Goal: Task Accomplishment & Management: Complete application form

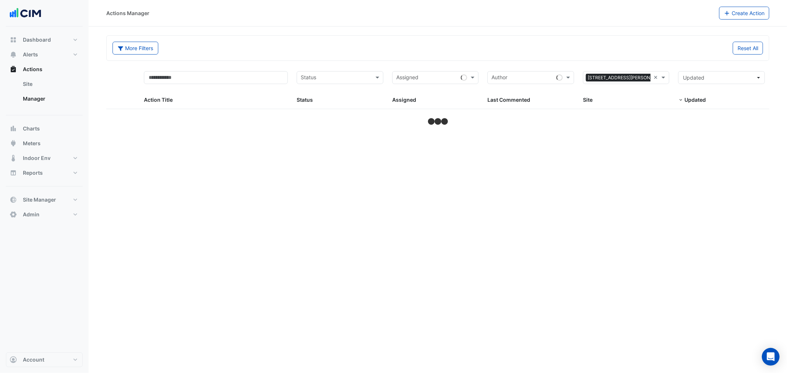
select select "***"
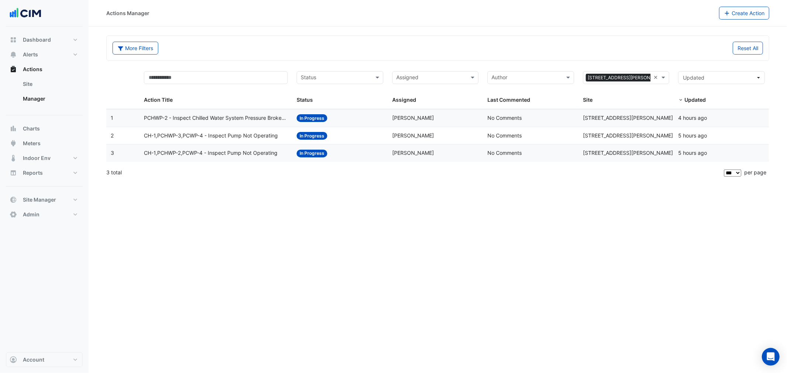
click at [255, 115] on span "PCHWP-2 - Inspect Chilled Water System Pressure Broken Sensor" at bounding box center [216, 118] width 144 height 8
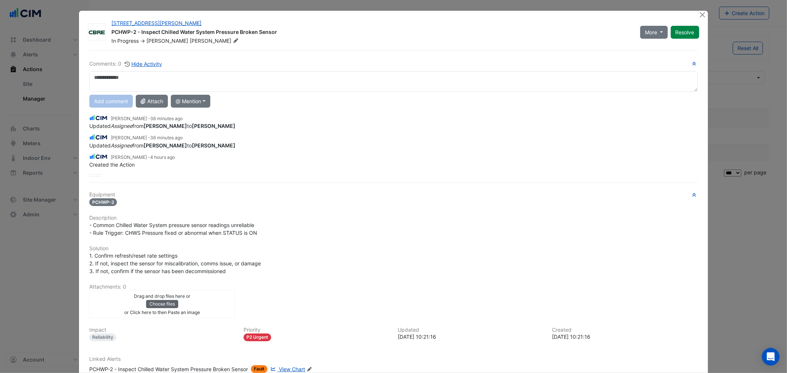
click at [159, 304] on button "Choose files" at bounding box center [162, 304] width 32 height 8
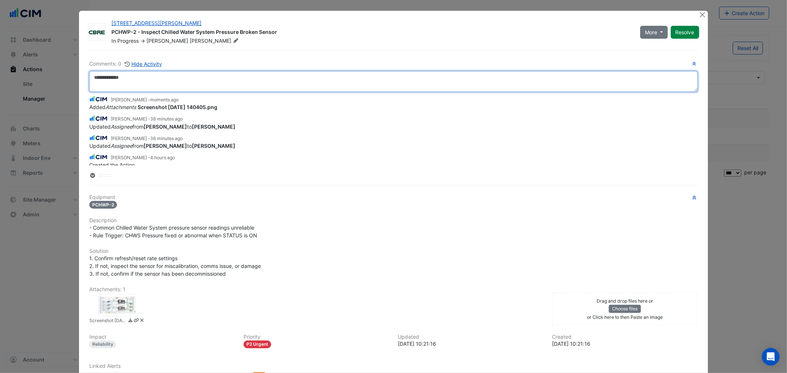
click at [153, 84] on textarea at bounding box center [393, 81] width 608 height 21
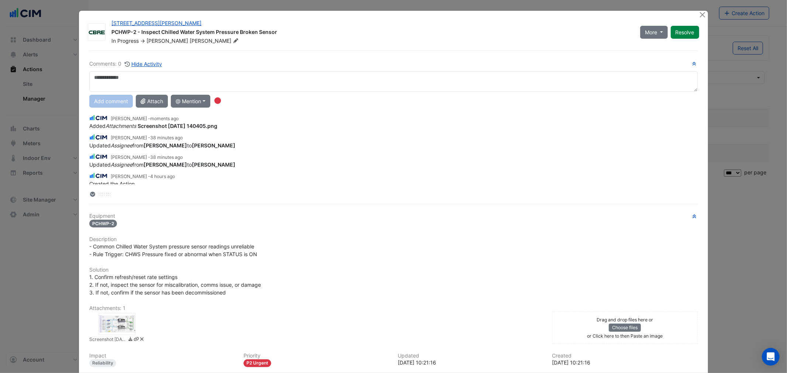
click at [111, 325] on div at bounding box center [117, 324] width 37 height 22
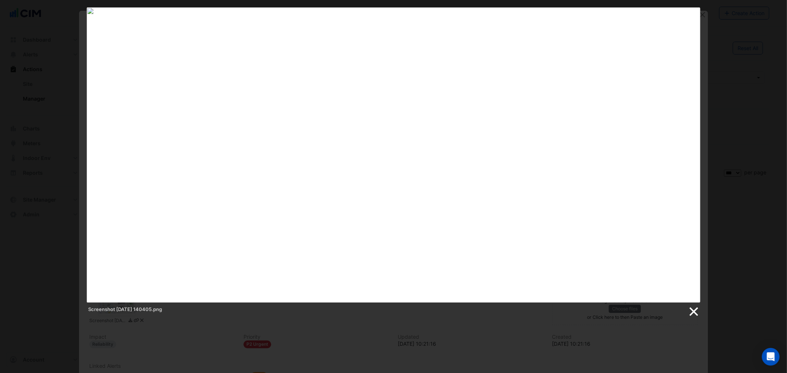
click at [695, 312] on link at bounding box center [693, 312] width 11 height 11
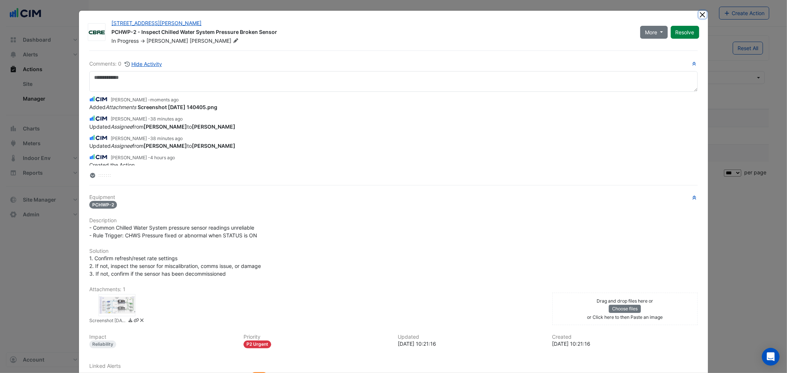
click at [699, 15] on button "Close" at bounding box center [703, 15] width 8 height 8
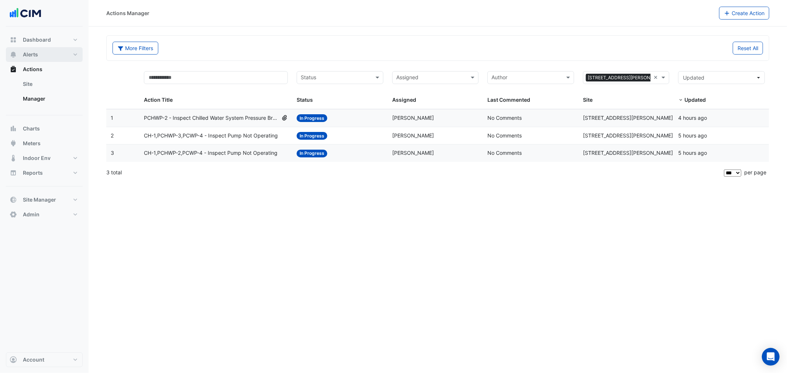
click at [32, 53] on span "Alerts" at bounding box center [30, 54] width 15 height 7
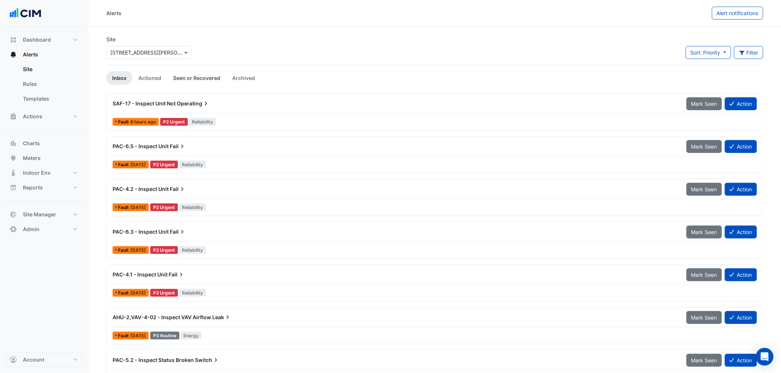
click at [193, 73] on link "Seen or Recovered" at bounding box center [196, 78] width 59 height 14
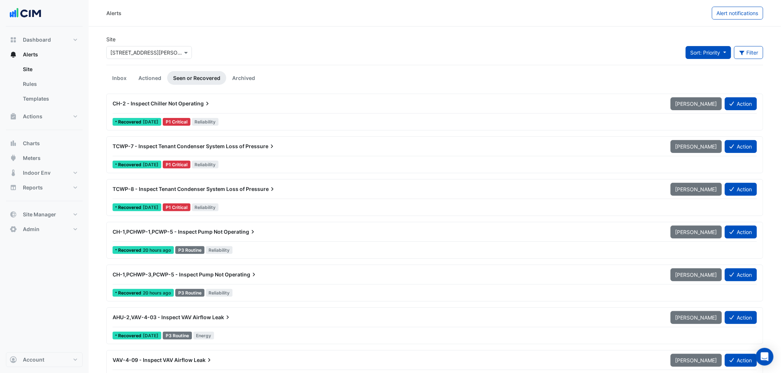
click at [708, 52] on span "Sort: Priority" at bounding box center [705, 52] width 30 height 6
click at [477, 45] on div "Site × [STREET_ADDRESS][PERSON_NAME] Sort: Priority Filter Title Priority Filte…" at bounding box center [435, 50] width 666 height 30
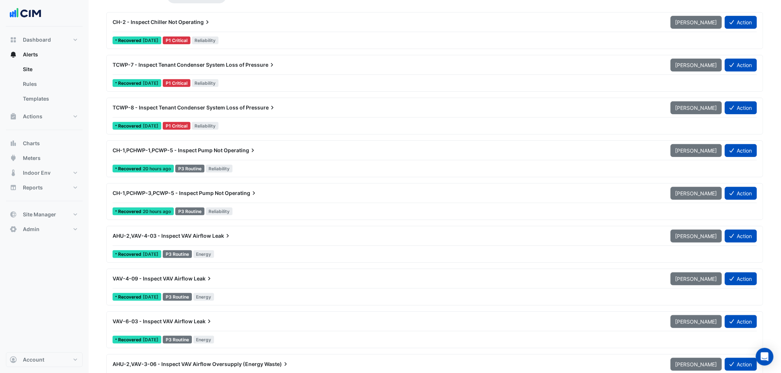
scroll to position [82, 0]
click at [743, 190] on button "Action" at bounding box center [741, 193] width 32 height 13
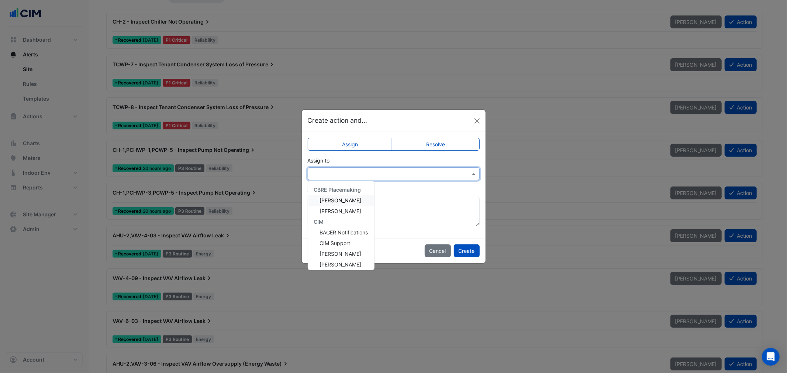
click at [353, 175] on input "text" at bounding box center [386, 174] width 149 height 8
click at [330, 258] on div "[PERSON_NAME]" at bounding box center [341, 254] width 66 height 11
click at [329, 177] on div "× [PERSON_NAME]" at bounding box center [333, 174] width 42 height 8
click at [342, 266] on span "[PERSON_NAME]" at bounding box center [341, 265] width 42 height 6
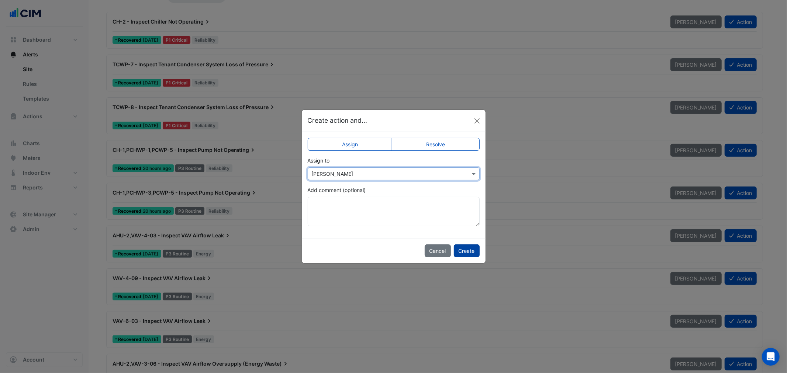
click at [459, 254] on button "Create" at bounding box center [467, 251] width 26 height 13
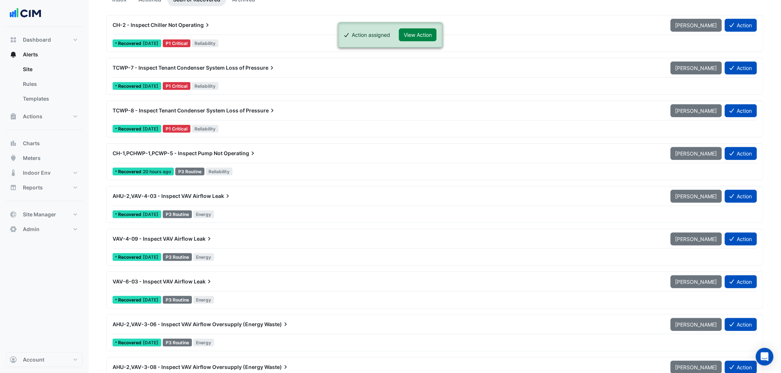
scroll to position [74, 0]
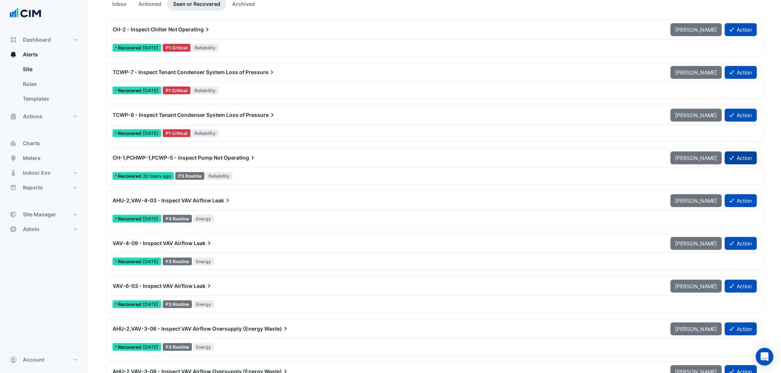
click at [734, 156] on button "Action" at bounding box center [741, 158] width 32 height 13
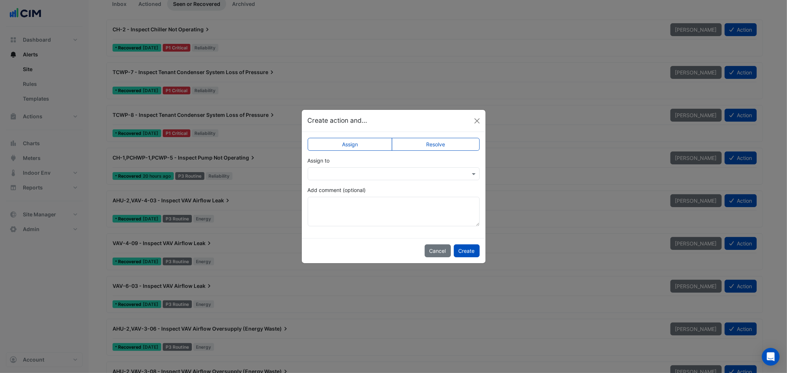
click at [374, 176] on input "text" at bounding box center [386, 174] width 149 height 8
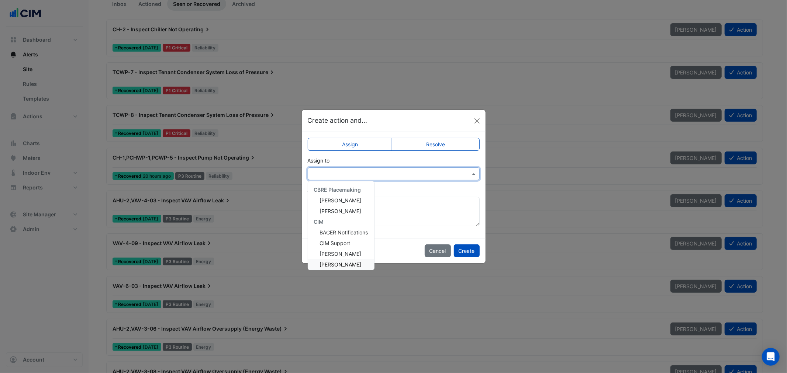
click at [342, 265] on span "[PERSON_NAME]" at bounding box center [341, 265] width 42 height 6
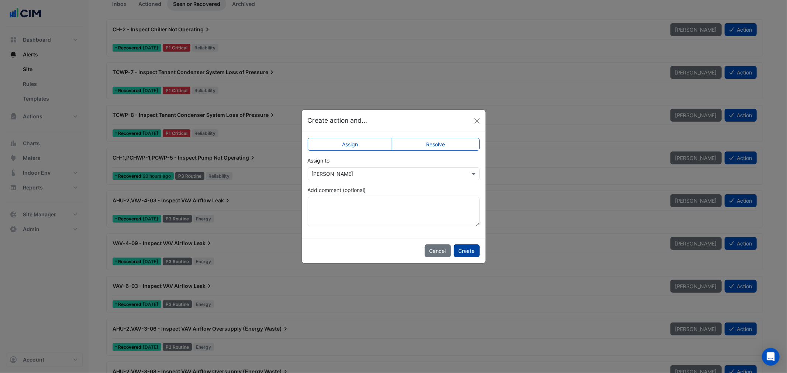
click at [469, 246] on button "Create" at bounding box center [467, 251] width 26 height 13
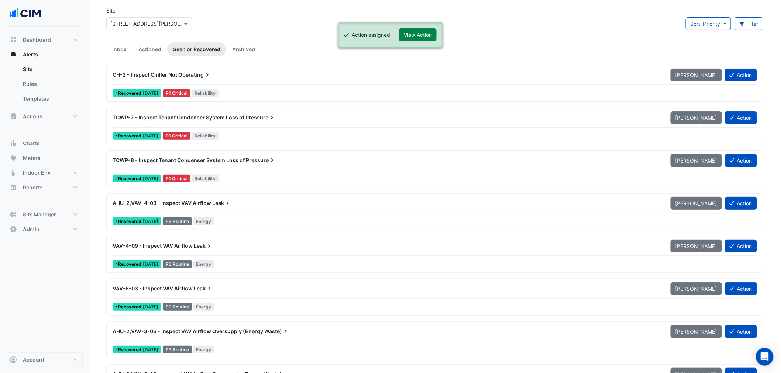
scroll to position [0, 0]
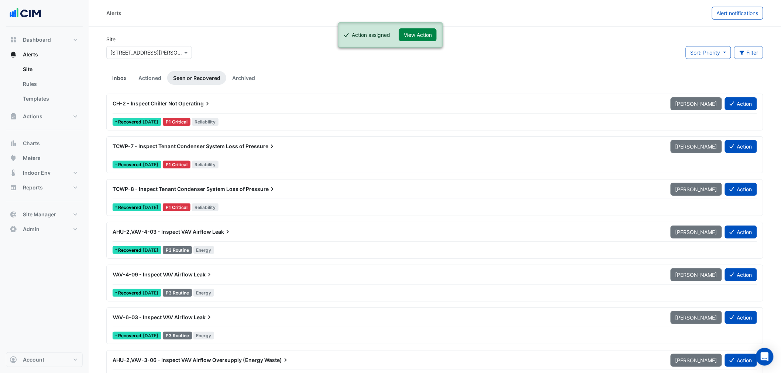
click at [122, 79] on link "Inbox" at bounding box center [119, 78] width 26 height 14
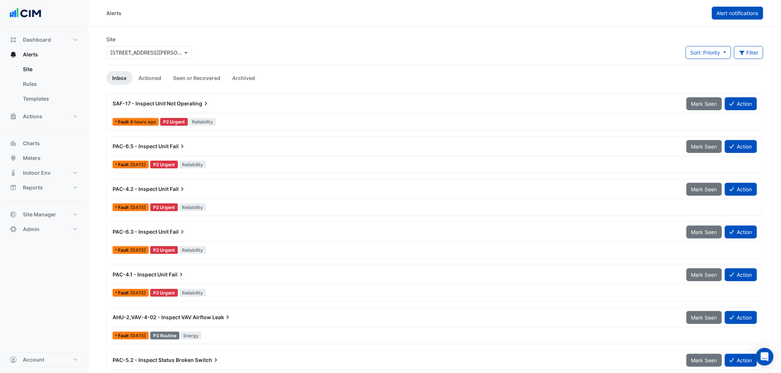
click at [722, 7] on button "Alert notifications" at bounding box center [737, 13] width 51 height 13
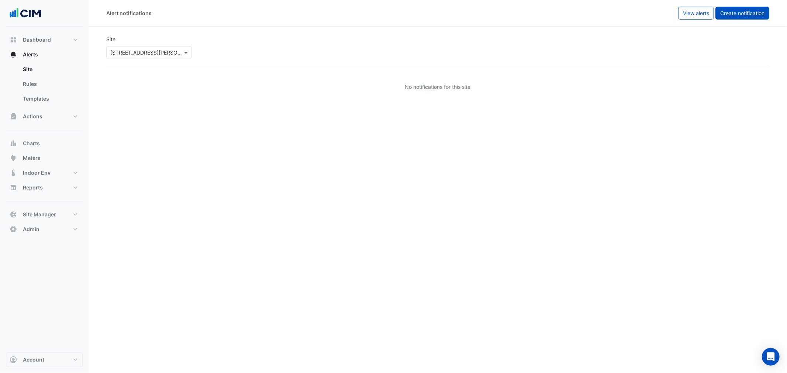
click at [747, 18] on button "Create notification" at bounding box center [742, 13] width 54 height 13
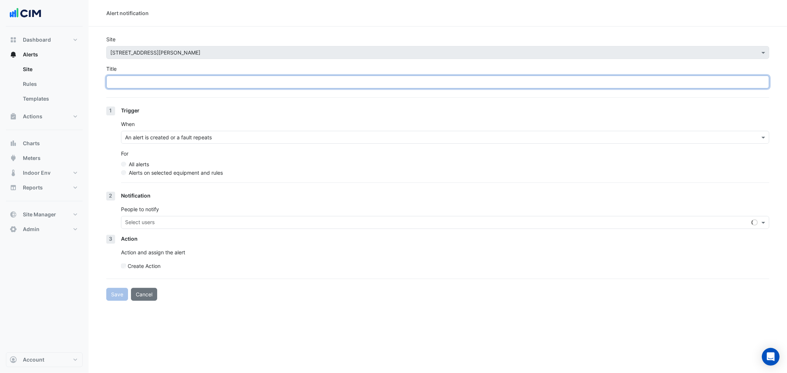
click at [301, 82] on input "Title" at bounding box center [437, 82] width 663 height 13
paste input "**********"
type input "**********"
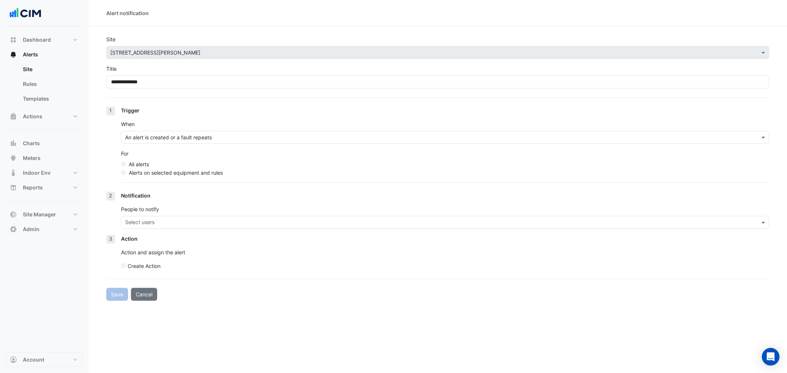
click at [173, 135] on input "text" at bounding box center [437, 138] width 625 height 8
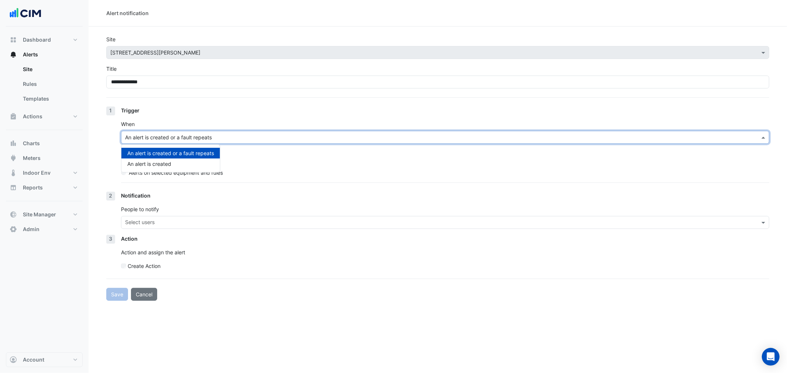
click at [177, 154] on div "An alert is created or a fault repeats" at bounding box center [170, 153] width 99 height 11
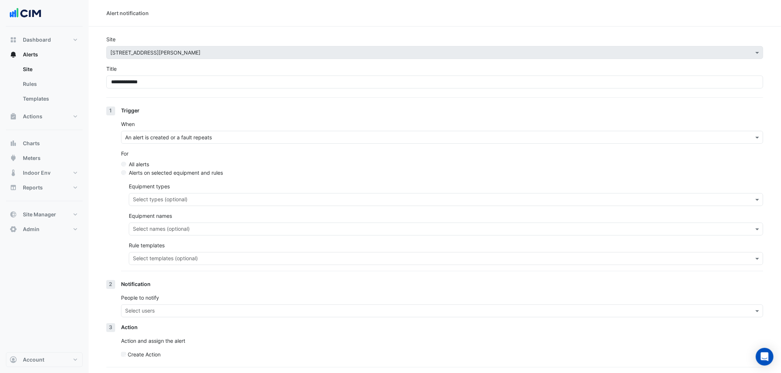
click at [168, 198] on input "text" at bounding box center [442, 201] width 618 height 8
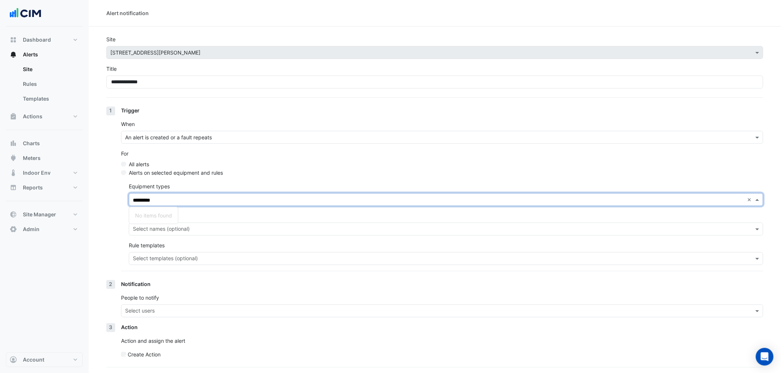
type input "*********"
click at [110, 192] on div "1 Trigger When An alert is created or a fault repeats For All alerts Alerts on …" at bounding box center [434, 194] width 657 height 174
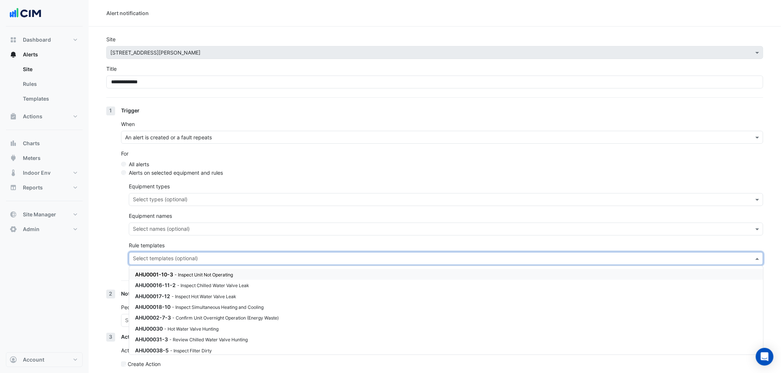
click at [142, 260] on input "text" at bounding box center [442, 260] width 618 height 8
click at [258, 276] on small "- Confirm Unit Overnight Operation (Energy Waste)" at bounding box center [225, 275] width 106 height 6
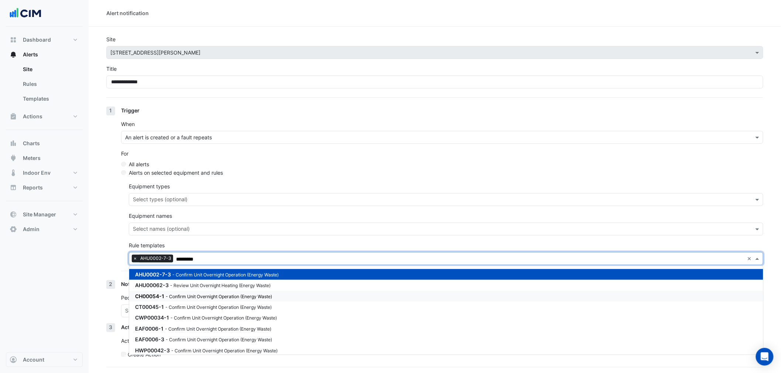
click at [237, 298] on small "- Confirm Unit Overnight Operation (Energy Waste)" at bounding box center [219, 297] width 106 height 6
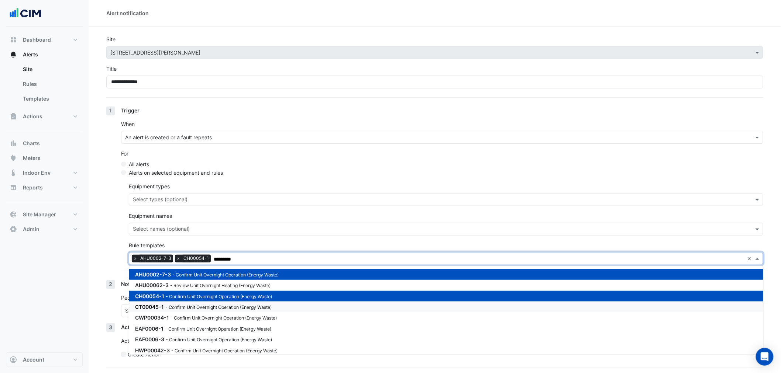
click at [236, 309] on div "CT00045-1 - Confirm Unit Overnight Operation (Energy Waste)" at bounding box center [223, 307] width 177 height 8
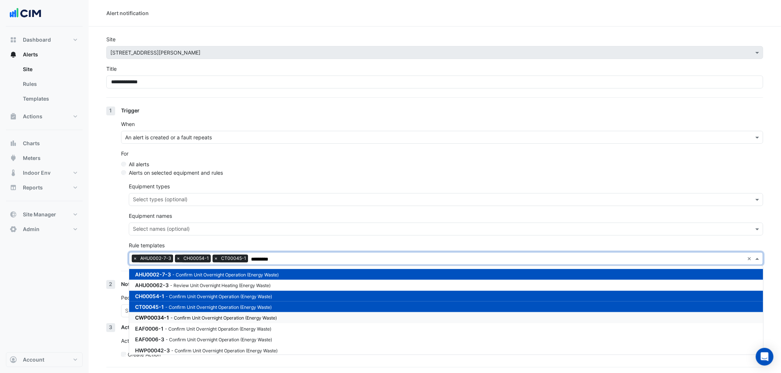
click at [235, 318] on small "- Confirm Unit Overnight Operation (Energy Waste)" at bounding box center [223, 318] width 106 height 6
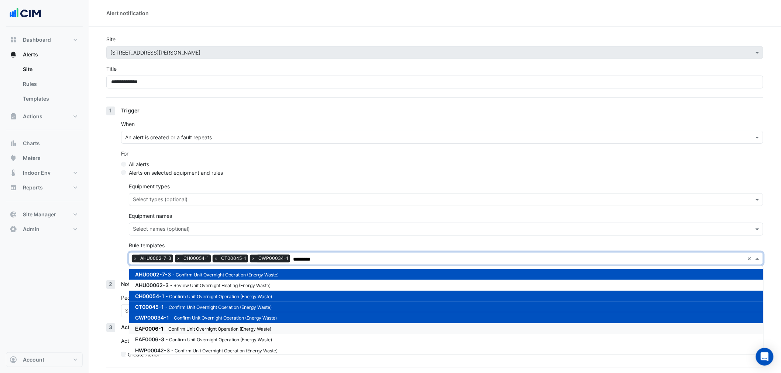
click at [229, 329] on small "- Confirm Unit Overnight Operation (Energy Waste)" at bounding box center [218, 329] width 106 height 6
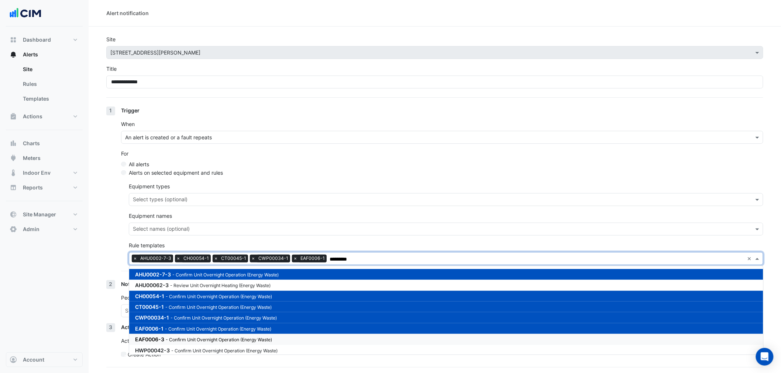
click at [233, 340] on small "- Confirm Unit Overnight Operation (Energy Waste)" at bounding box center [219, 340] width 106 height 6
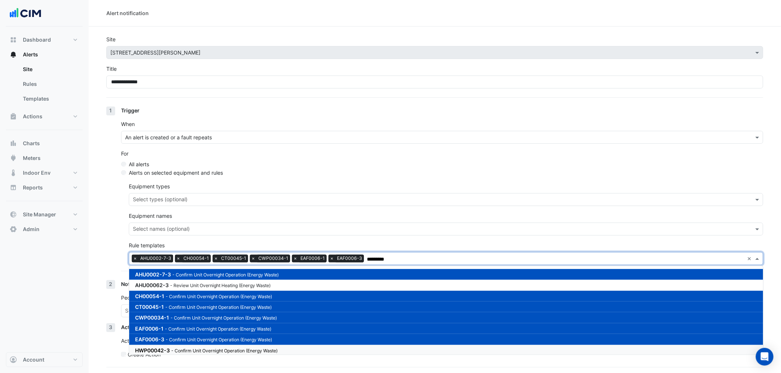
drag, startPoint x: 236, startPoint y: 349, endPoint x: 251, endPoint y: 336, distance: 19.9
click at [236, 349] on small "- Confirm Unit Overnight Operation (Energy Waste)" at bounding box center [224, 351] width 106 height 6
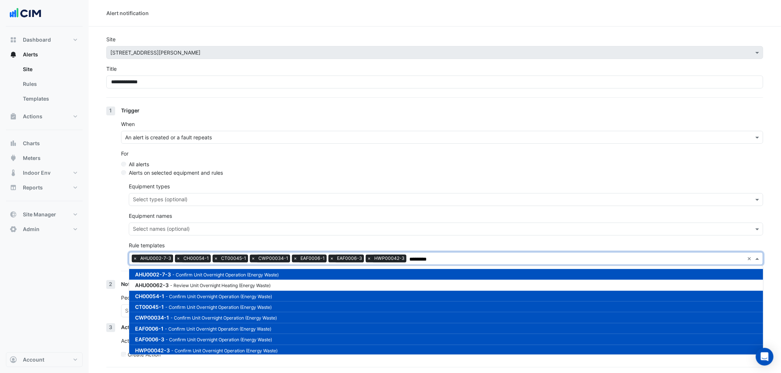
scroll to position [41, 0]
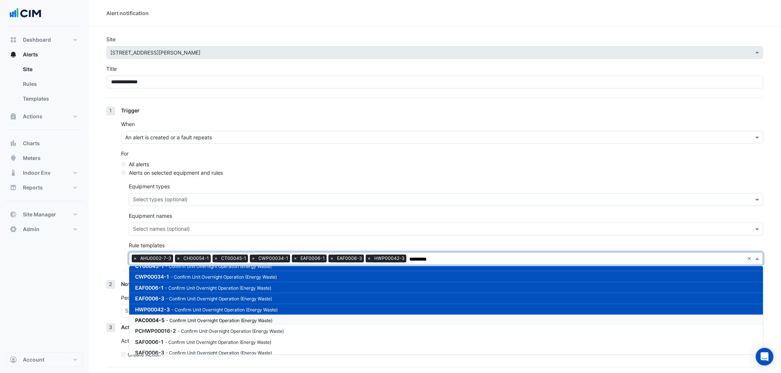
click at [244, 318] on small "- Confirm Unit Overnight Operation (Energy Waste)" at bounding box center [219, 321] width 106 height 6
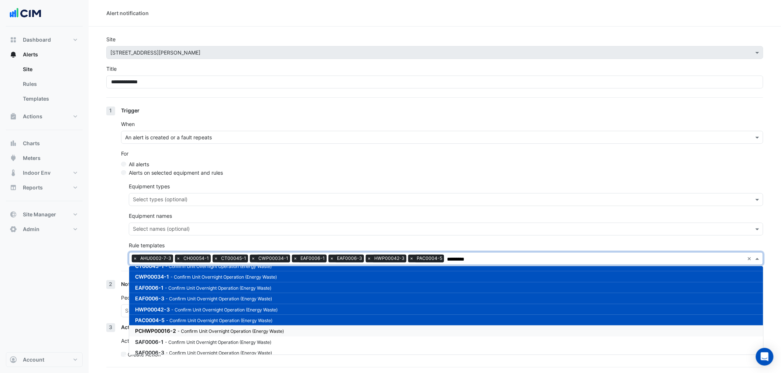
click at [245, 329] on small "- Confirm Unit Overnight Operation (Energy Waste)" at bounding box center [230, 332] width 106 height 6
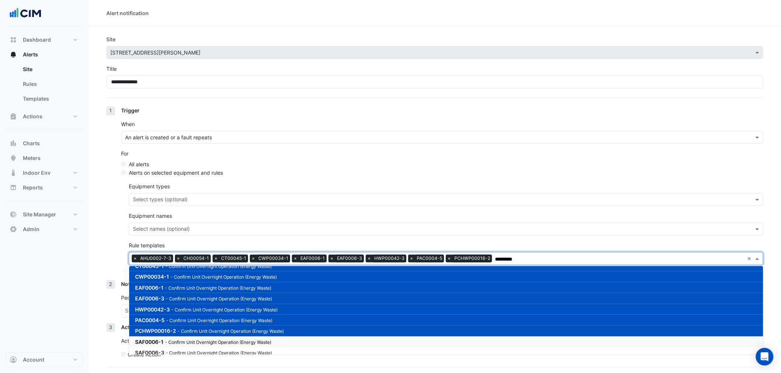
drag, startPoint x: 246, startPoint y: 338, endPoint x: 246, endPoint y: 345, distance: 6.7
click at [247, 340] on small "- Confirm Unit Overnight Operation (Energy Waste)" at bounding box center [218, 343] width 106 height 6
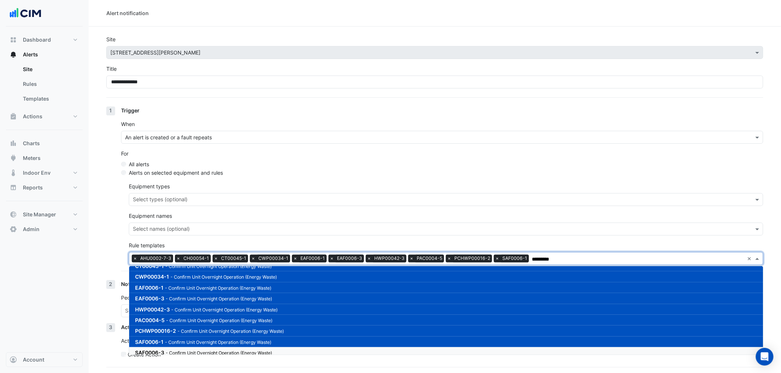
click at [244, 349] on div "SAF0006-3 - Confirm Unit Overnight Operation (Energy Waste)" at bounding box center [223, 353] width 177 height 8
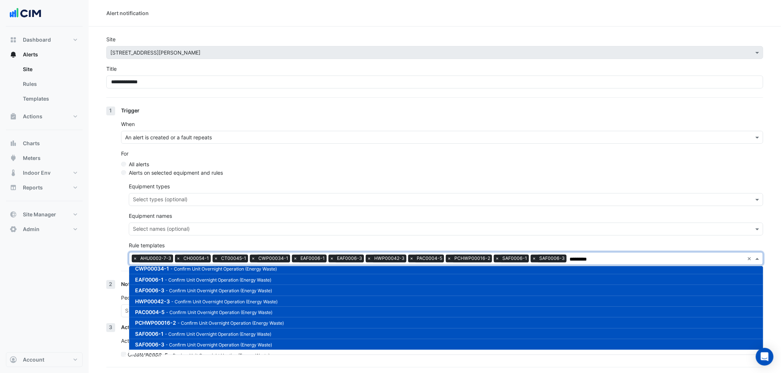
scroll to position [56, 0]
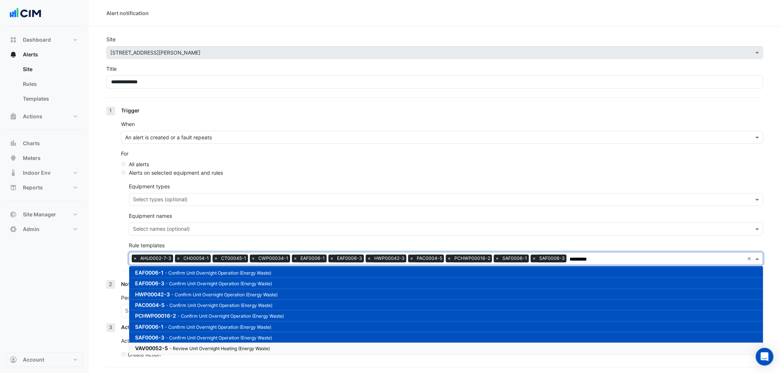
click at [246, 346] on small "- Review Unit Overnight Heating (Energy Waste)" at bounding box center [219, 349] width 100 height 6
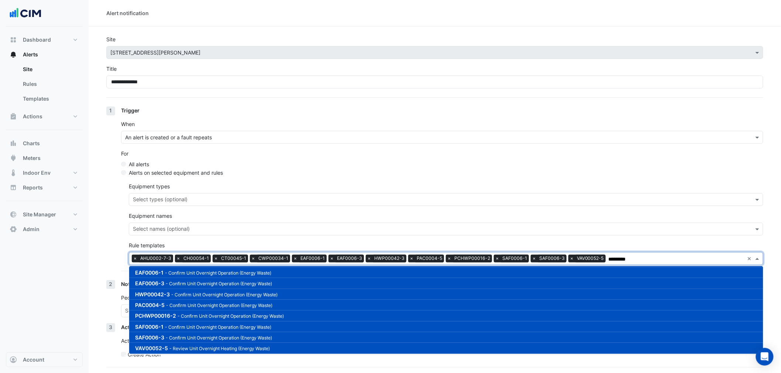
type input "*********"
click at [100, 305] on section "**********" at bounding box center [435, 208] width 692 height 363
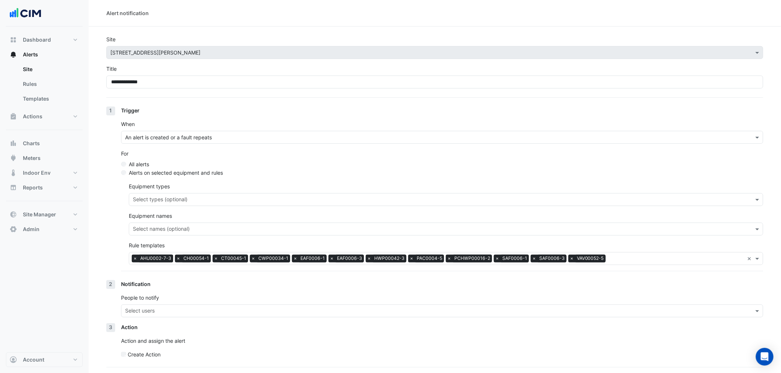
click at [154, 308] on input "text" at bounding box center [437, 312] width 625 height 8
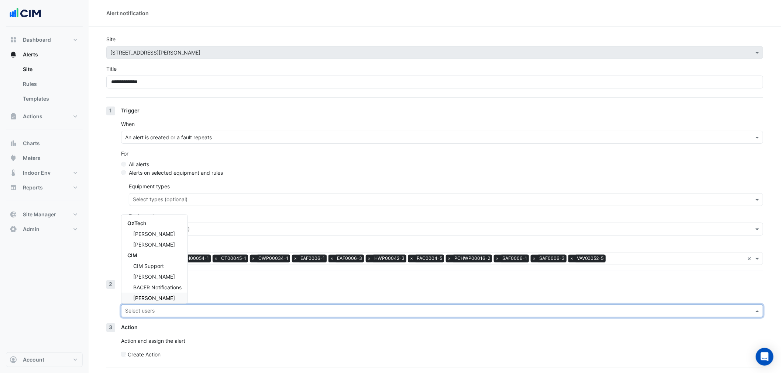
click at [172, 296] on div "[PERSON_NAME]" at bounding box center [154, 298] width 66 height 11
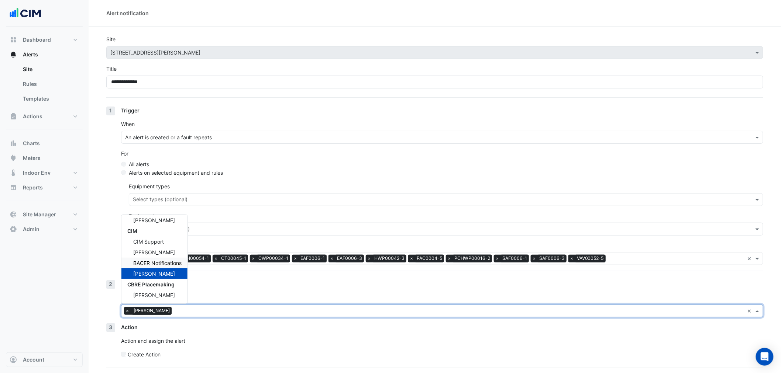
scroll to position [35, 0]
click at [170, 297] on div "[PERSON_NAME]" at bounding box center [154, 295] width 66 height 11
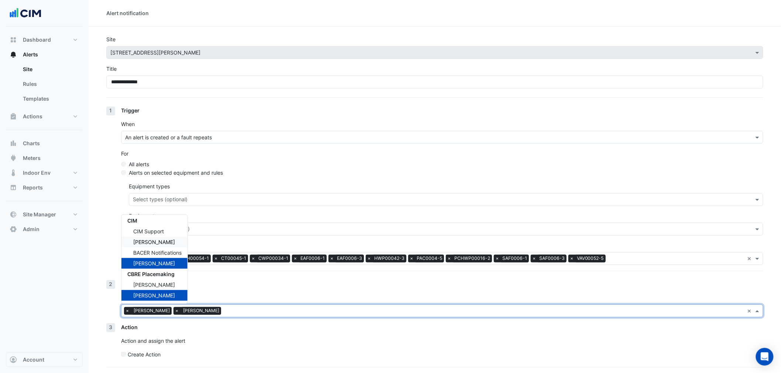
click at [165, 243] on div "[PERSON_NAME]" at bounding box center [154, 242] width 66 height 11
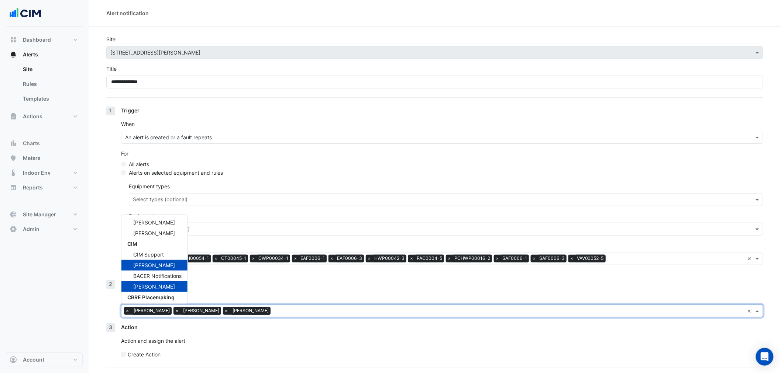
scroll to position [0, 0]
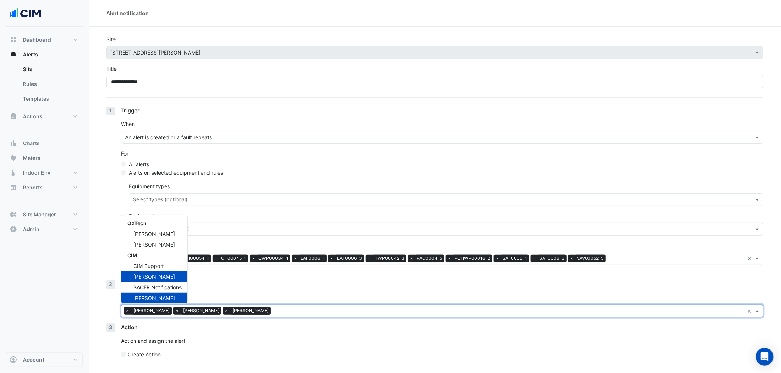
click at [95, 305] on section "**********" at bounding box center [435, 208] width 692 height 363
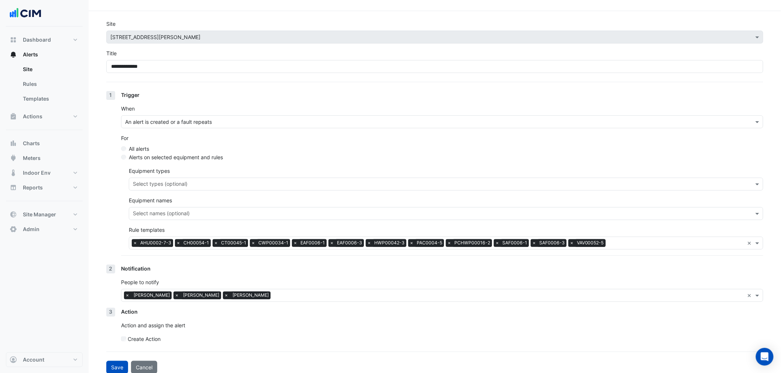
scroll to position [22, 0]
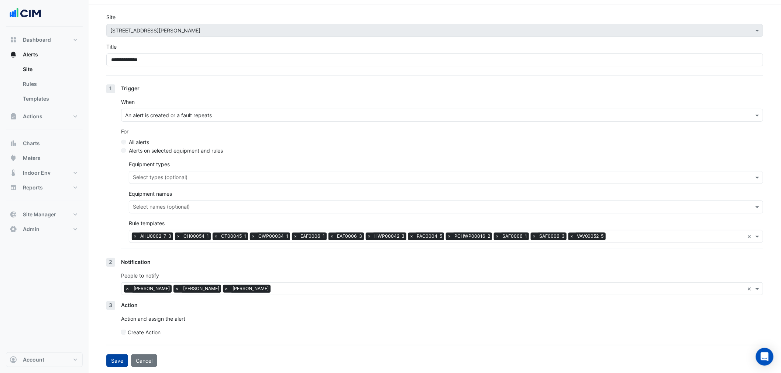
click at [112, 357] on button "Save" at bounding box center [117, 361] width 22 height 13
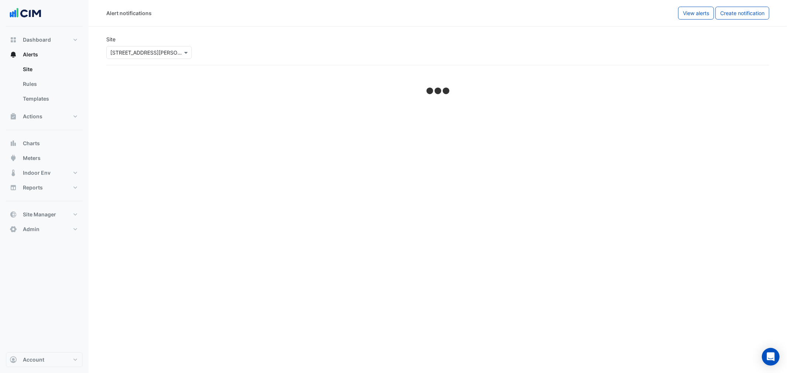
select select "******"
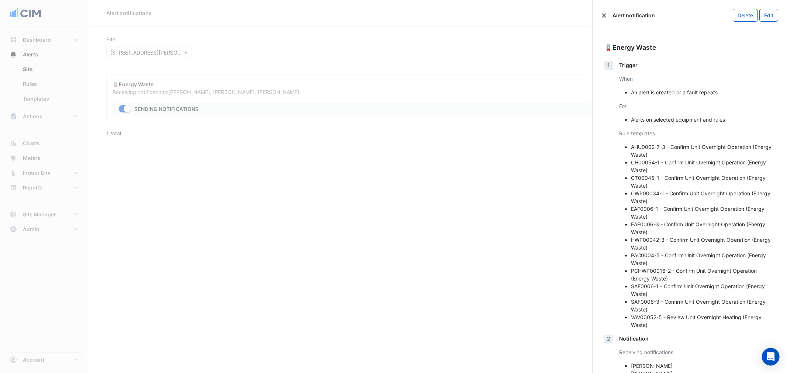
click at [606, 15] on button "Close" at bounding box center [603, 15] width 5 height 5
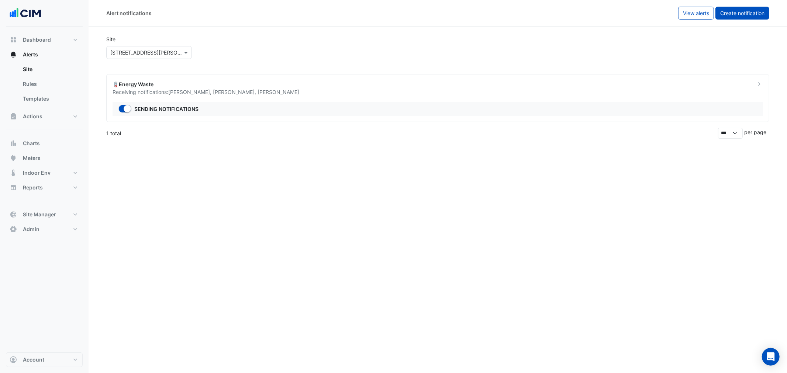
click at [744, 16] on button "Create notification" at bounding box center [742, 13] width 54 height 13
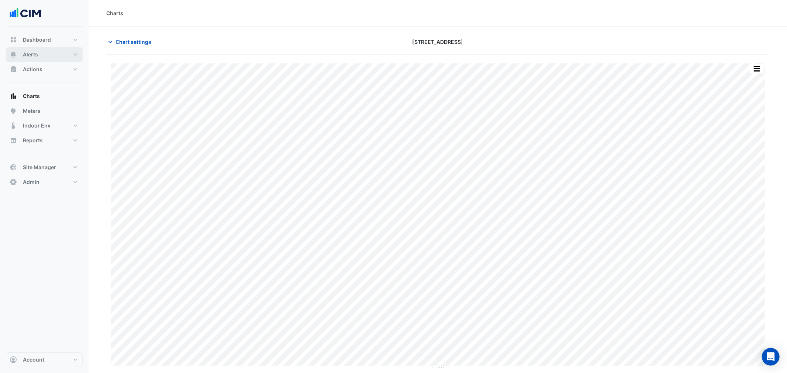
click at [45, 55] on button "Alerts" at bounding box center [44, 54] width 77 height 15
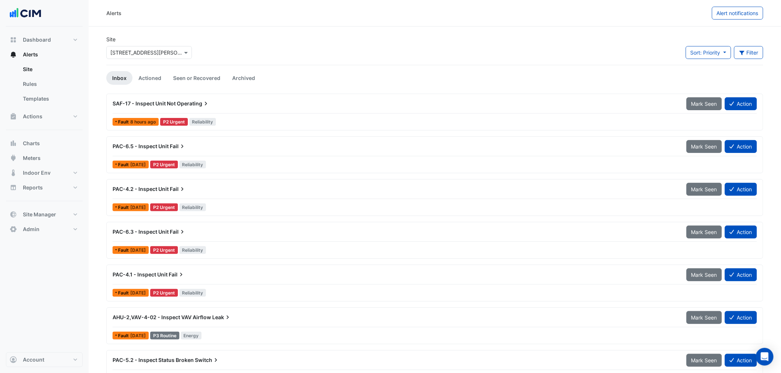
click at [148, 51] on input "text" at bounding box center [141, 53] width 63 height 8
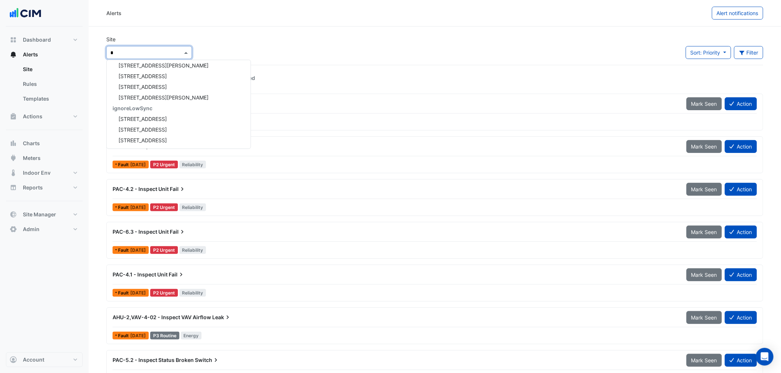
type input "**"
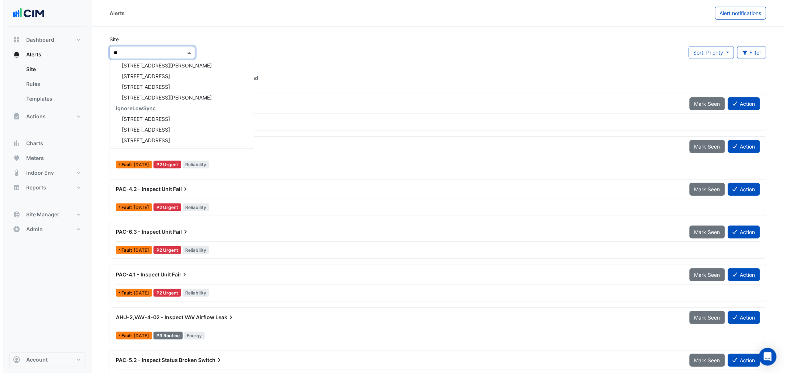
scroll to position [142, 0]
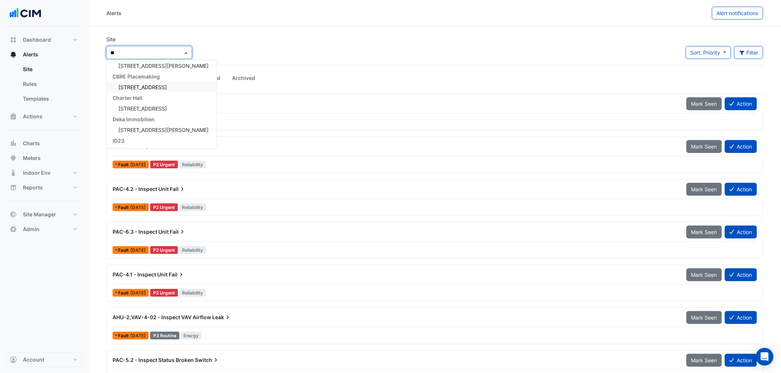
click at [151, 87] on span "33 Playfair Street" at bounding box center [142, 87] width 48 height 6
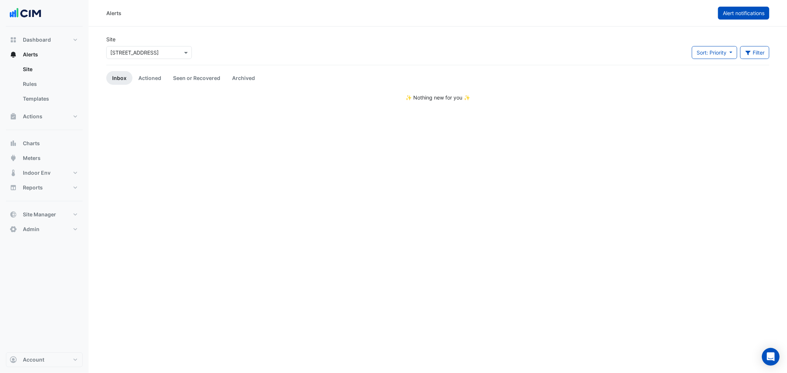
click at [729, 17] on button "Alert notifications" at bounding box center [743, 13] width 51 height 13
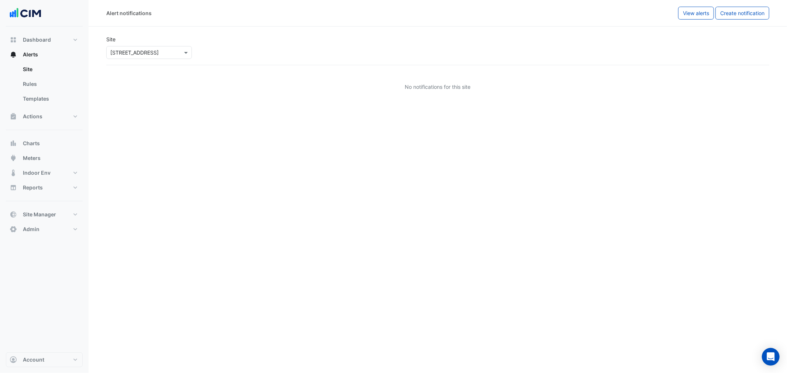
click at [145, 55] on input "text" at bounding box center [141, 53] width 63 height 8
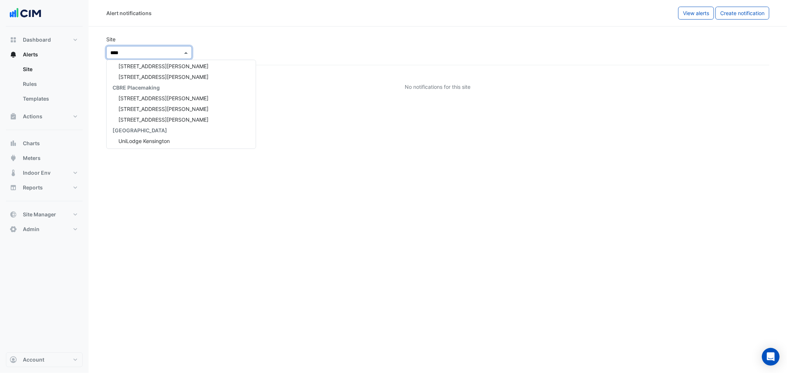
scroll to position [205, 0]
type input "******"
click at [141, 95] on span "70, 80, 88 George Street" at bounding box center [163, 98] width 90 height 6
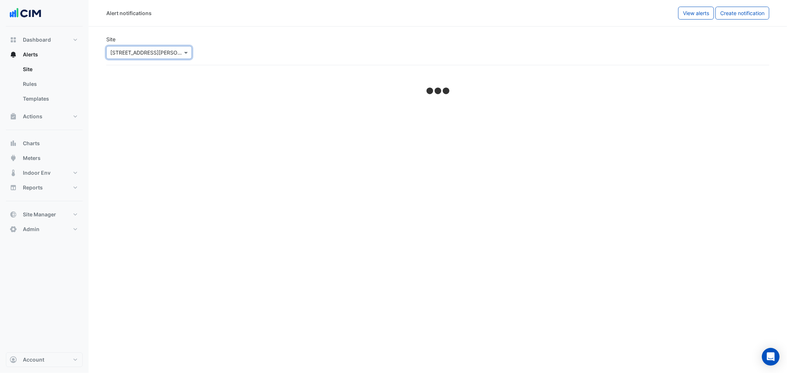
select select "******"
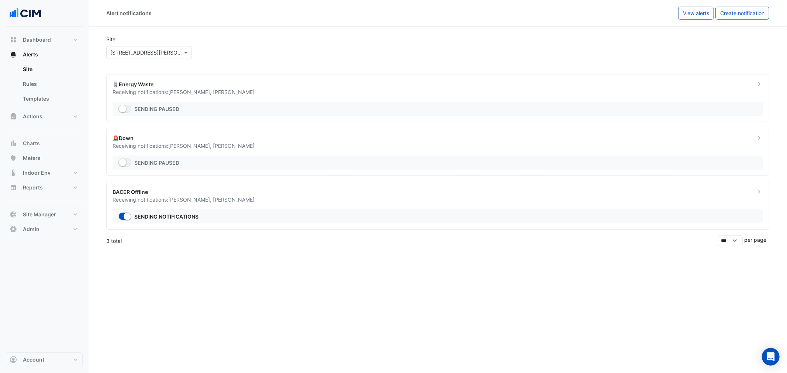
click at [186, 86] on div "🪫Energy Waste" at bounding box center [430, 84] width 634 height 8
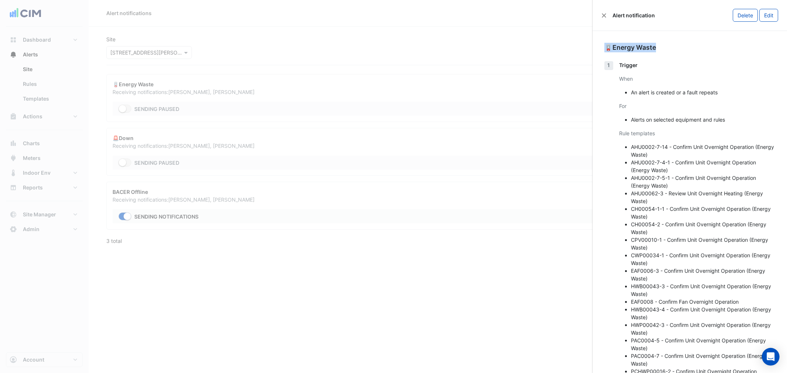
drag, startPoint x: 656, startPoint y: 49, endPoint x: 606, endPoint y: 51, distance: 50.2
click at [606, 51] on div "🪫Energy Waste" at bounding box center [689, 48] width 171 height 10
select select "******"
drag, startPoint x: 606, startPoint y: 15, endPoint x: 597, endPoint y: 15, distance: 9.2
click at [606, 15] on button "Close" at bounding box center [603, 15] width 5 height 5
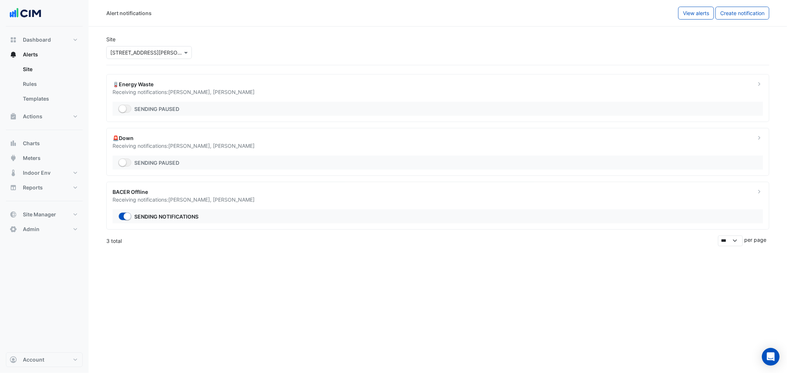
click at [221, 141] on div "🚨Down" at bounding box center [430, 138] width 634 height 8
